Goal: Task Accomplishment & Management: Use online tool/utility

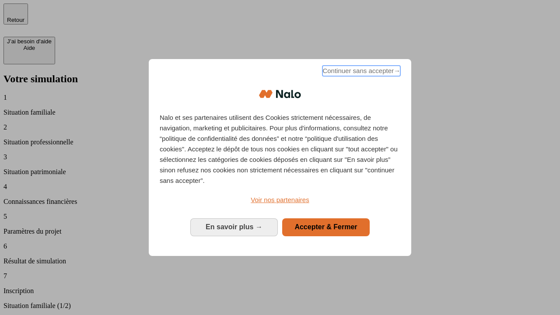
click at [360, 72] on span "Continuer sans accepter →" at bounding box center [361, 71] width 78 height 10
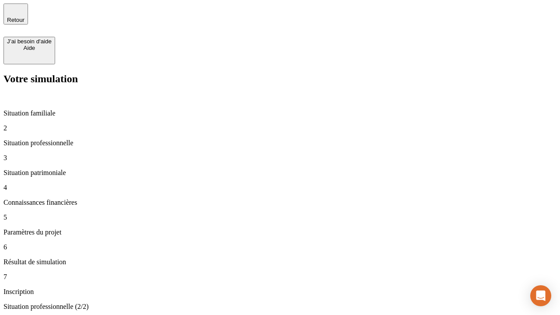
type input "70 000"
type input "1 000"
